Goal: Information Seeking & Learning: Learn about a topic

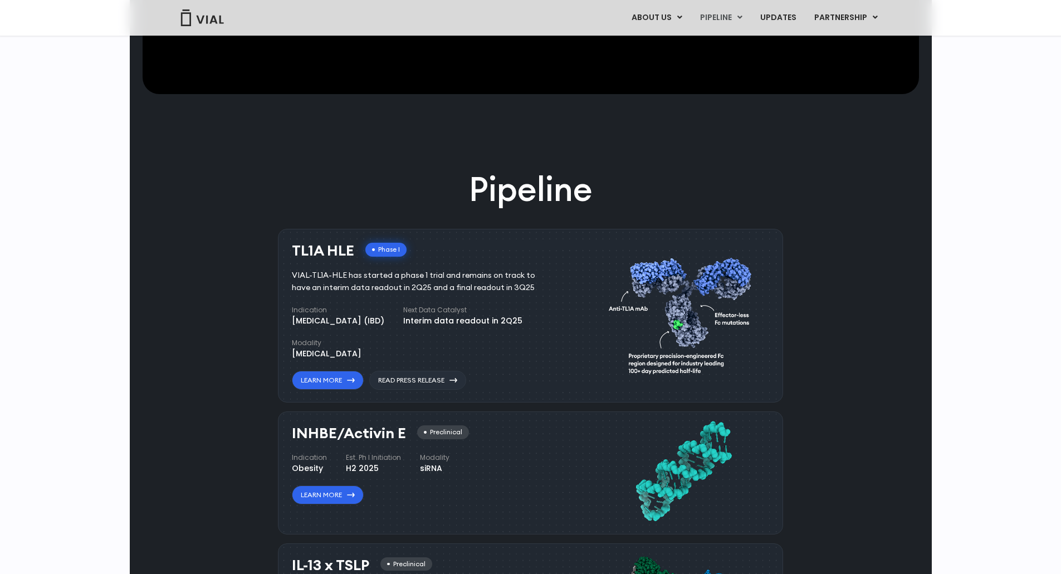
scroll to position [668, 0]
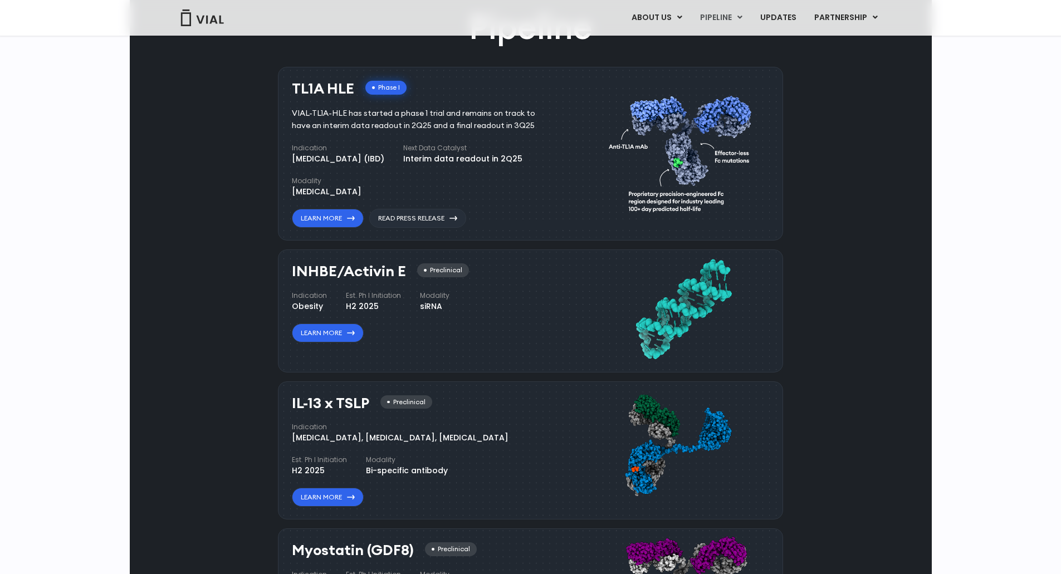
drag, startPoint x: 540, startPoint y: 266, endPoint x: 577, endPoint y: 266, distance: 37.3
click at [577, 228] on div "TL1A HLE Phase I VIAL-TL1A-HLE has started a phase 1 trial and remains on track…" at bounding box center [441, 151] width 299 height 153
click at [478, 165] on div "Interim data readout in 2Q25" at bounding box center [462, 159] width 119 height 12
click at [475, 153] on h4 "Next Data Catalyst" at bounding box center [462, 148] width 119 height 10
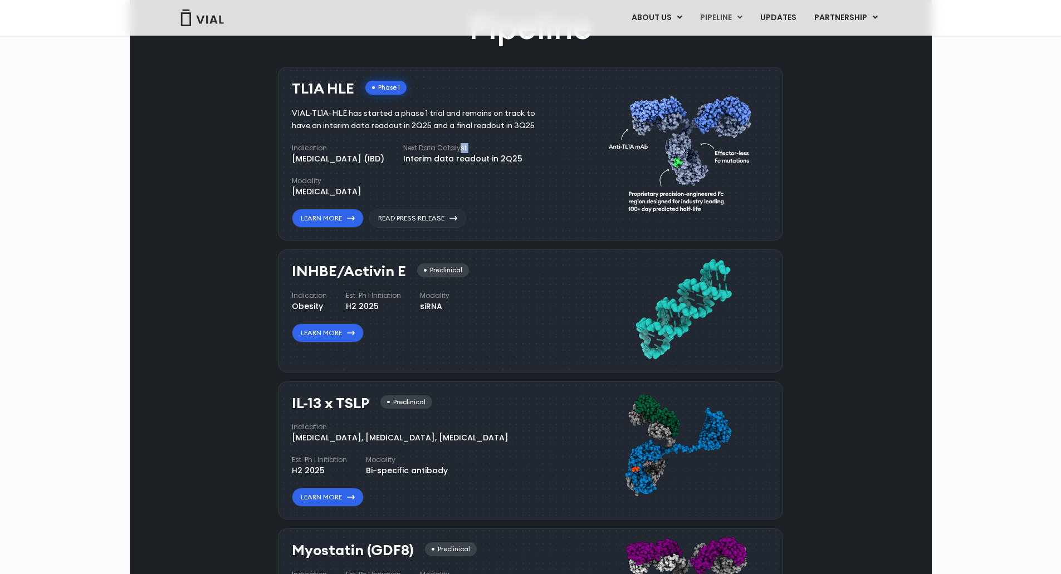
click at [475, 153] on h4 "Next Data Catalyst" at bounding box center [462, 148] width 119 height 10
click at [489, 165] on div "Interim data readout in 2Q25" at bounding box center [462, 159] width 119 height 12
drag, startPoint x: 292, startPoint y: 197, endPoint x: 353, endPoint y: 196, distance: 60.7
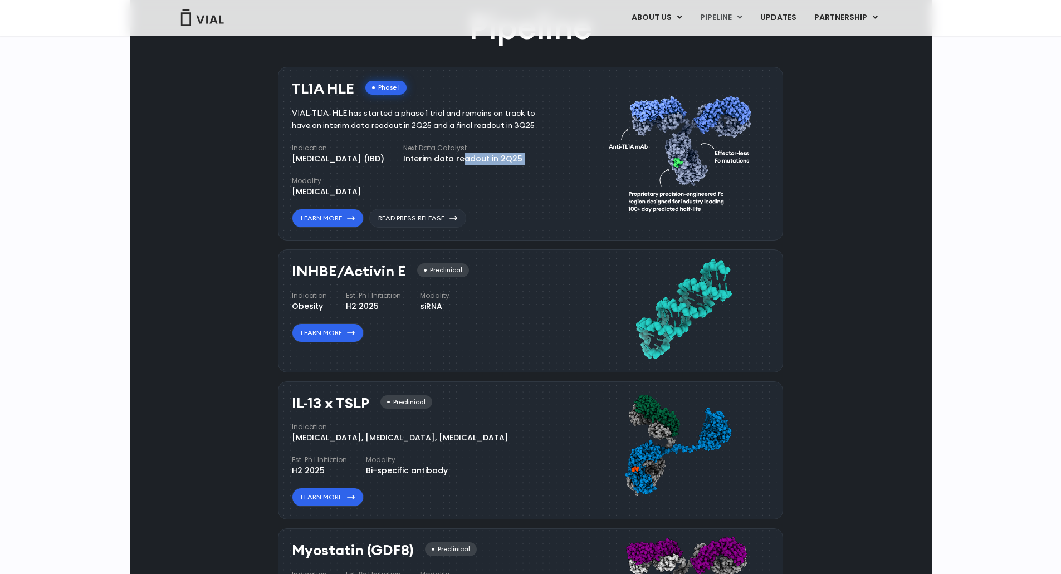
click at [353, 97] on h3 "TL1A HLE" at bounding box center [323, 89] width 62 height 16
